Goal: Information Seeking & Learning: Learn about a topic

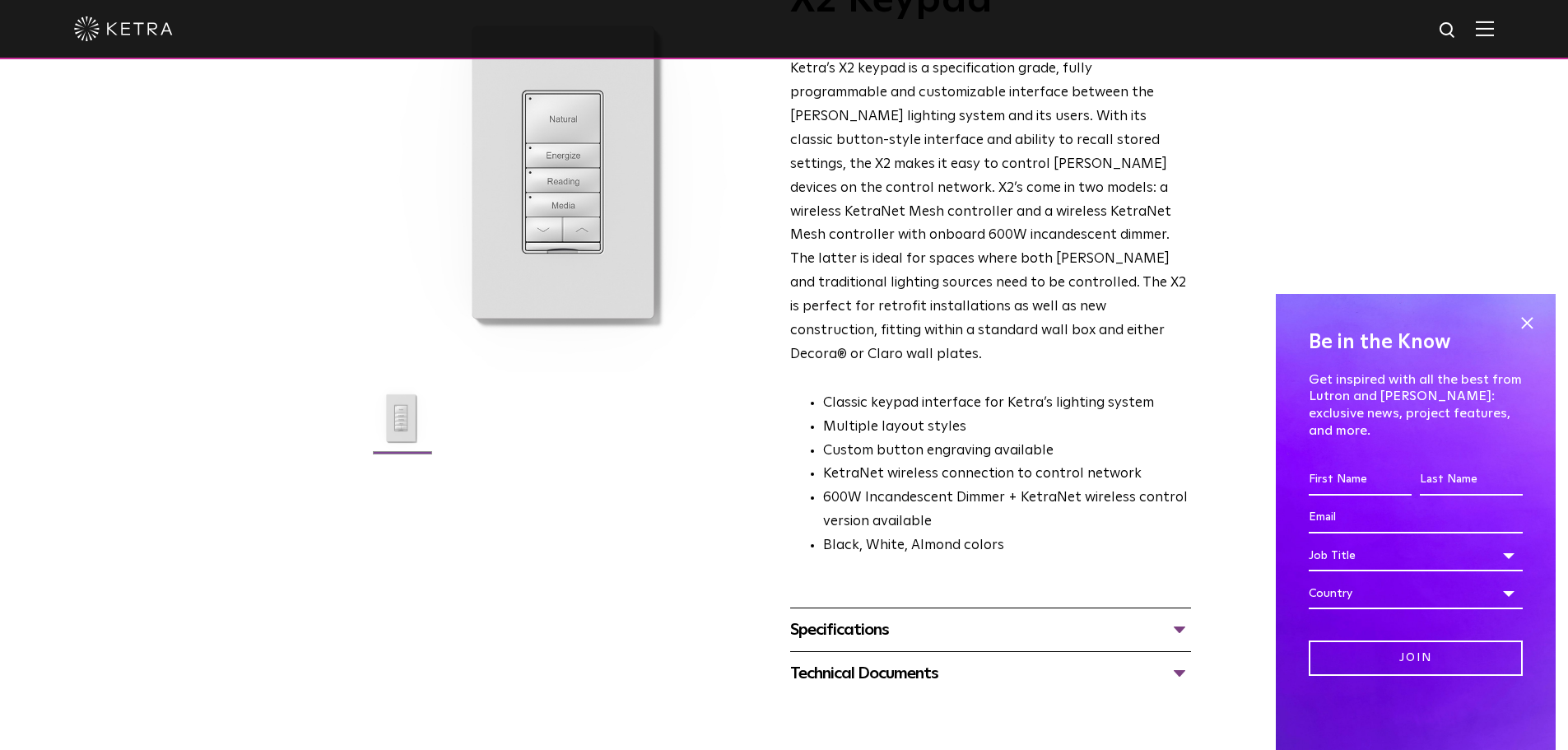
scroll to position [164, 0]
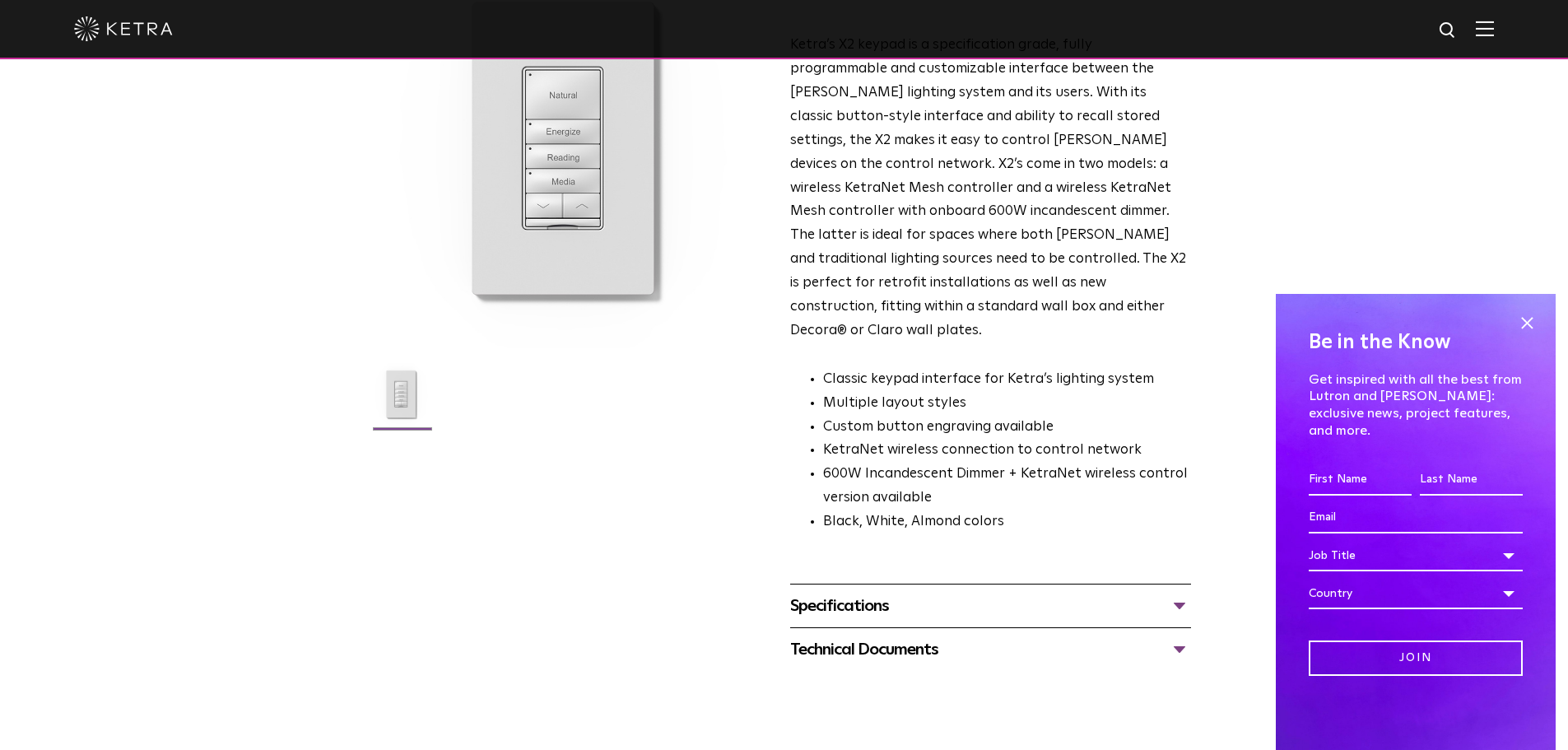
click at [849, 593] on div "Specifications" at bounding box center [991, 606] width 401 height 27
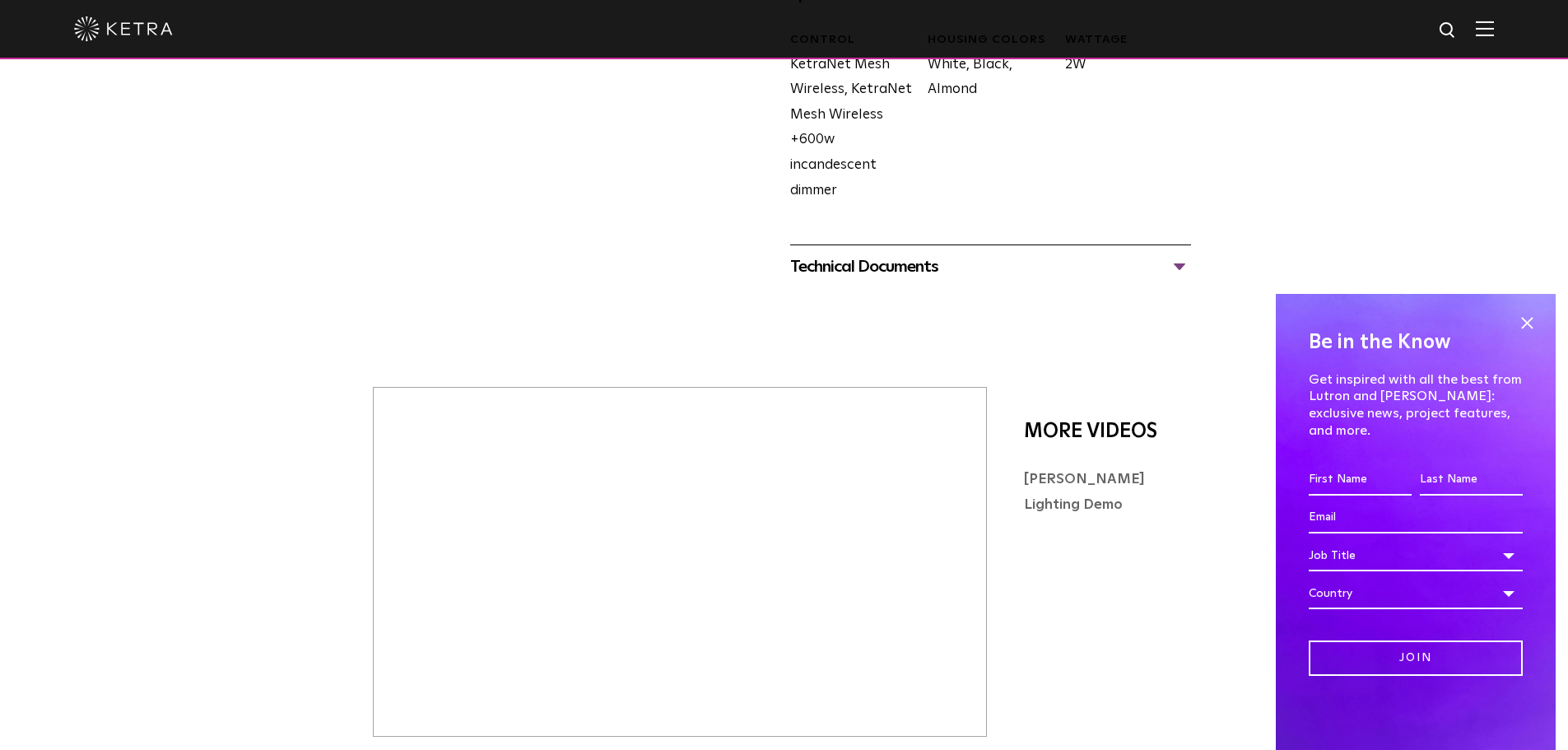
scroll to position [823, 0]
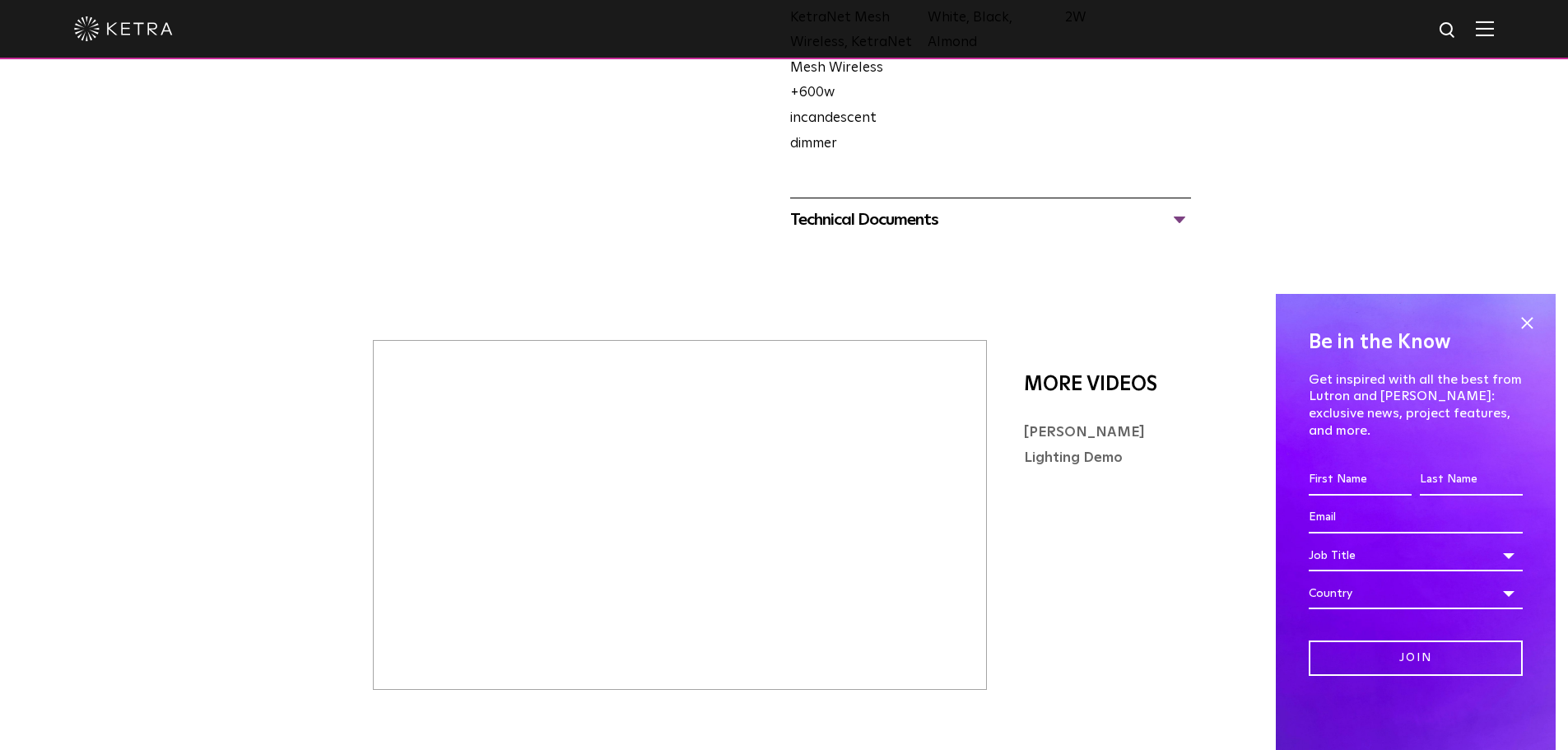
click at [926, 207] on div "Technical Documents" at bounding box center [991, 220] width 401 height 27
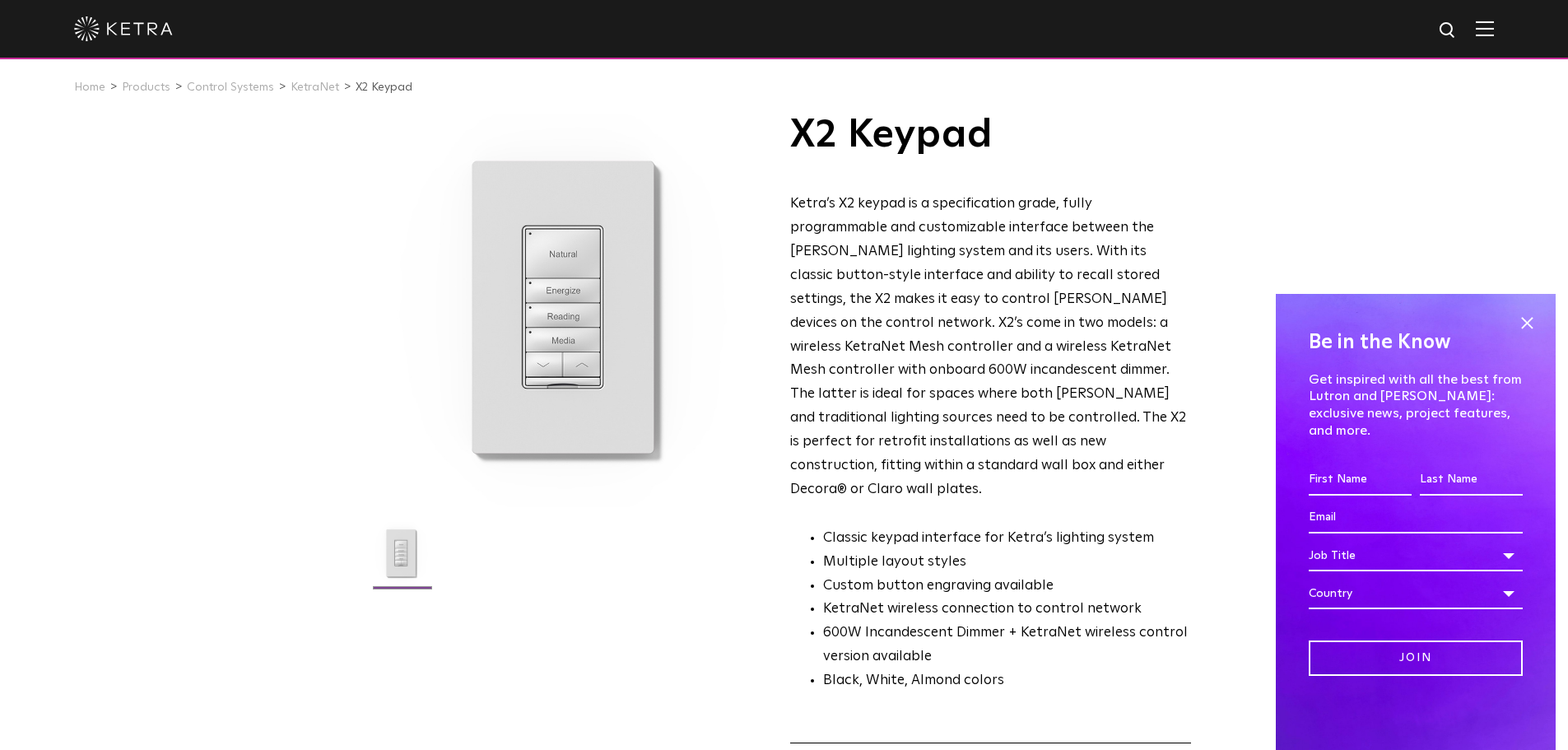
scroll to position [0, 0]
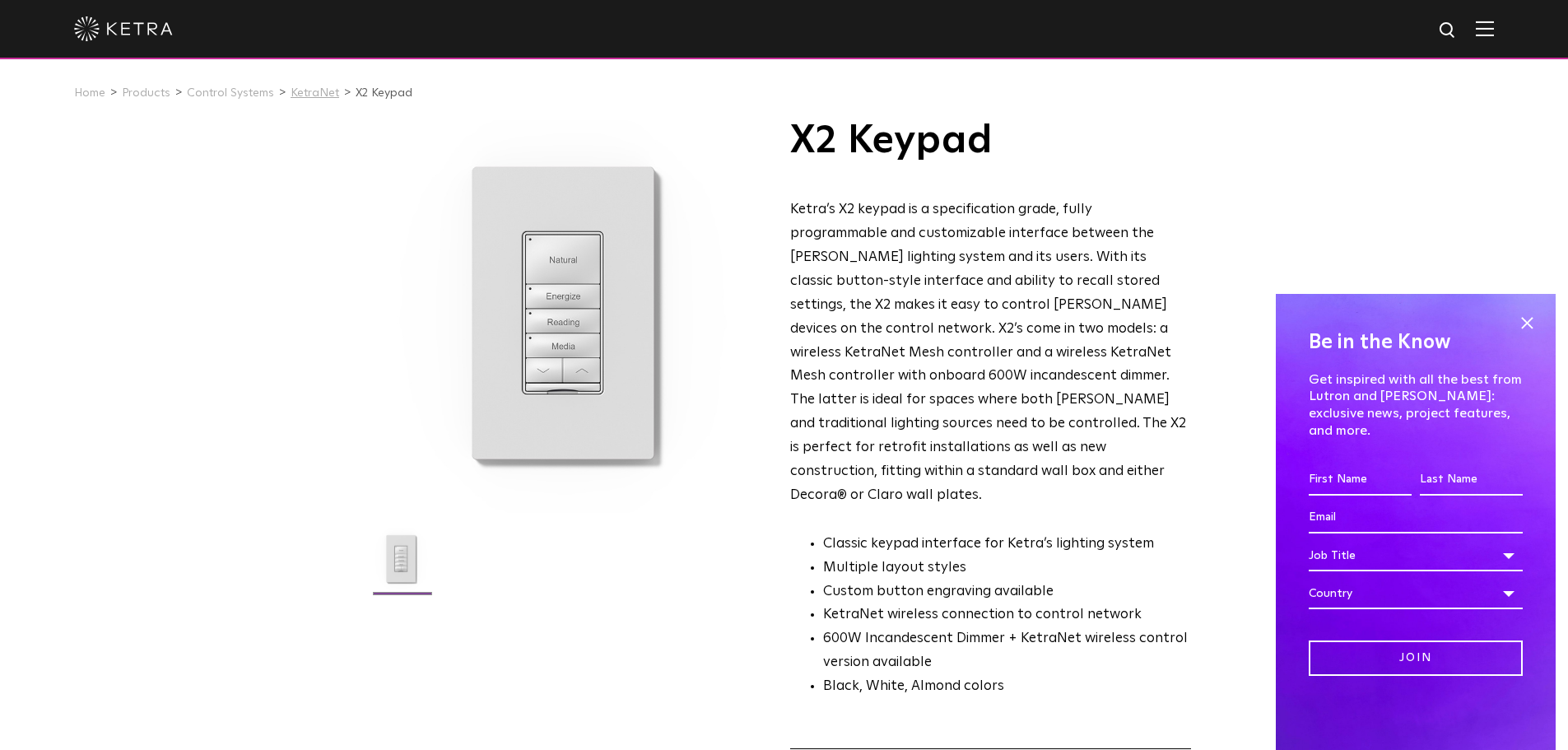
click at [322, 90] on link "KetraNet" at bounding box center [314, 93] width 49 height 11
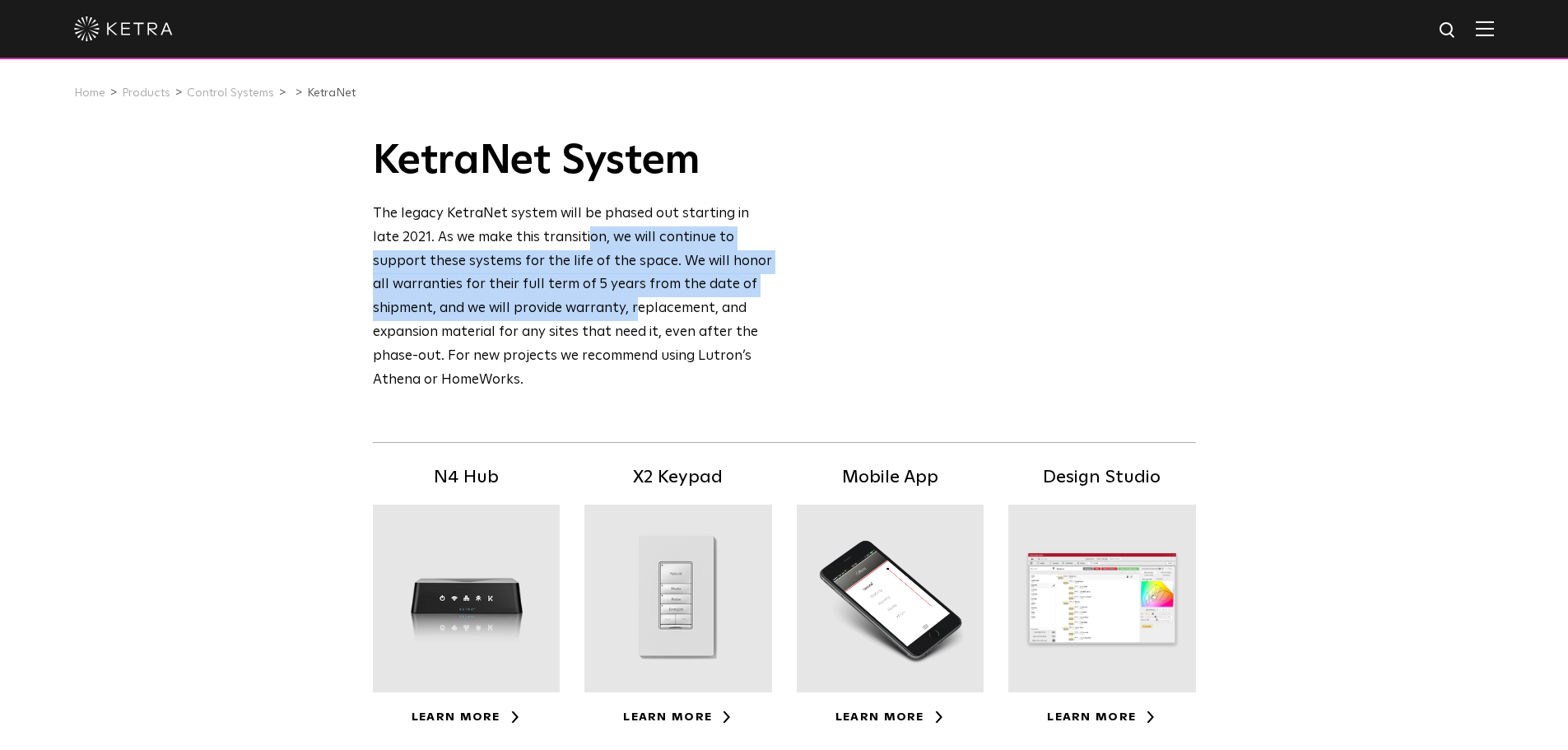
drag, startPoint x: 556, startPoint y: 237, endPoint x: 634, endPoint y: 304, distance: 102.8
click at [634, 302] on div "The legacy KetraNet system will be phased out starting in late 2021. As we make…" at bounding box center [573, 297] width 401 height 190
click at [634, 304] on div "The legacy KetraNet system will be phased out starting in late 2021. As we make…" at bounding box center [573, 297] width 401 height 190
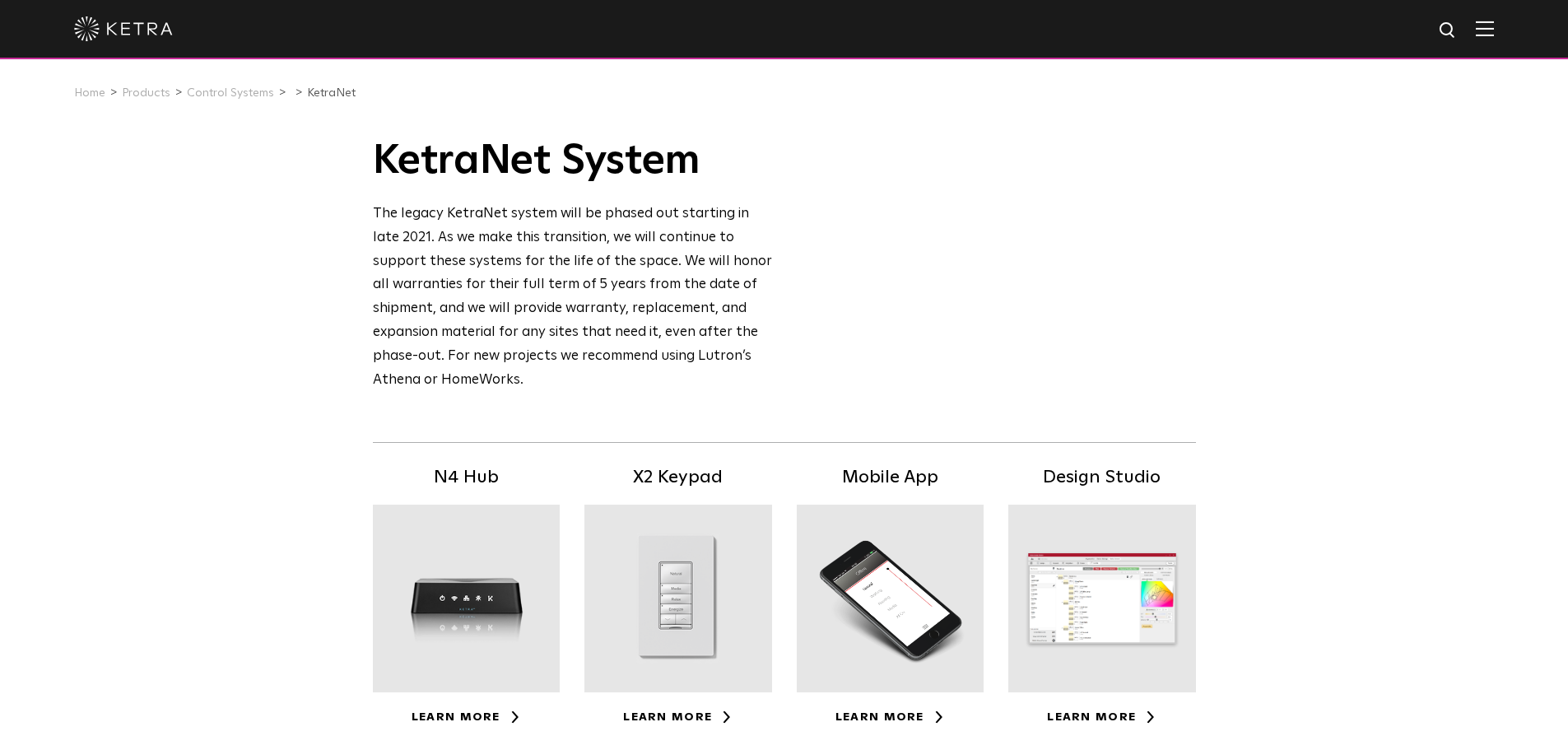
click at [719, 517] on div at bounding box center [678, 598] width 187 height 187
